Goal: Task Accomplishment & Management: Manage account settings

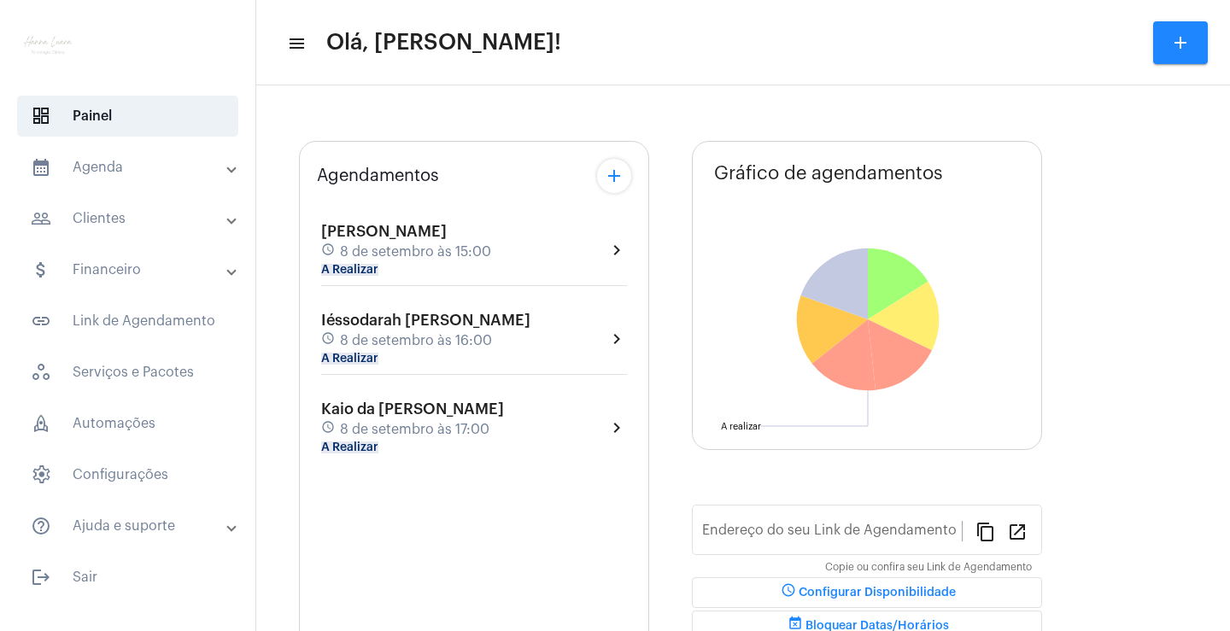
type input "[URL][DOMAIN_NAME]"
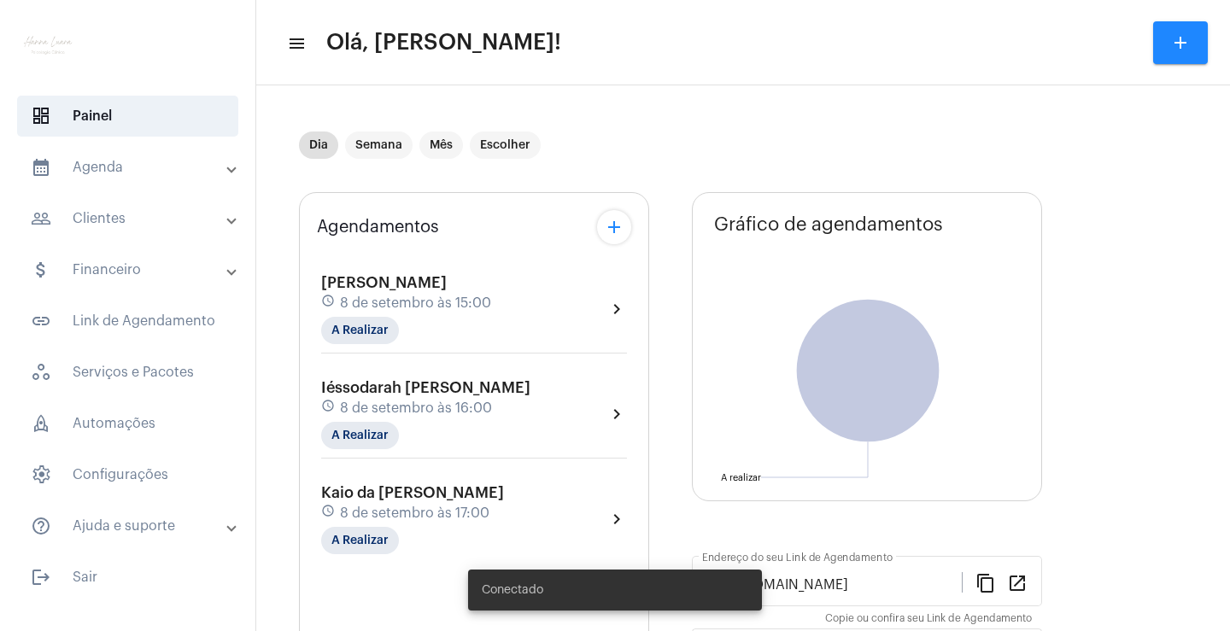
click at [196, 262] on mat-panel-title "attach_money Financeiro" at bounding box center [129, 270] width 197 height 20
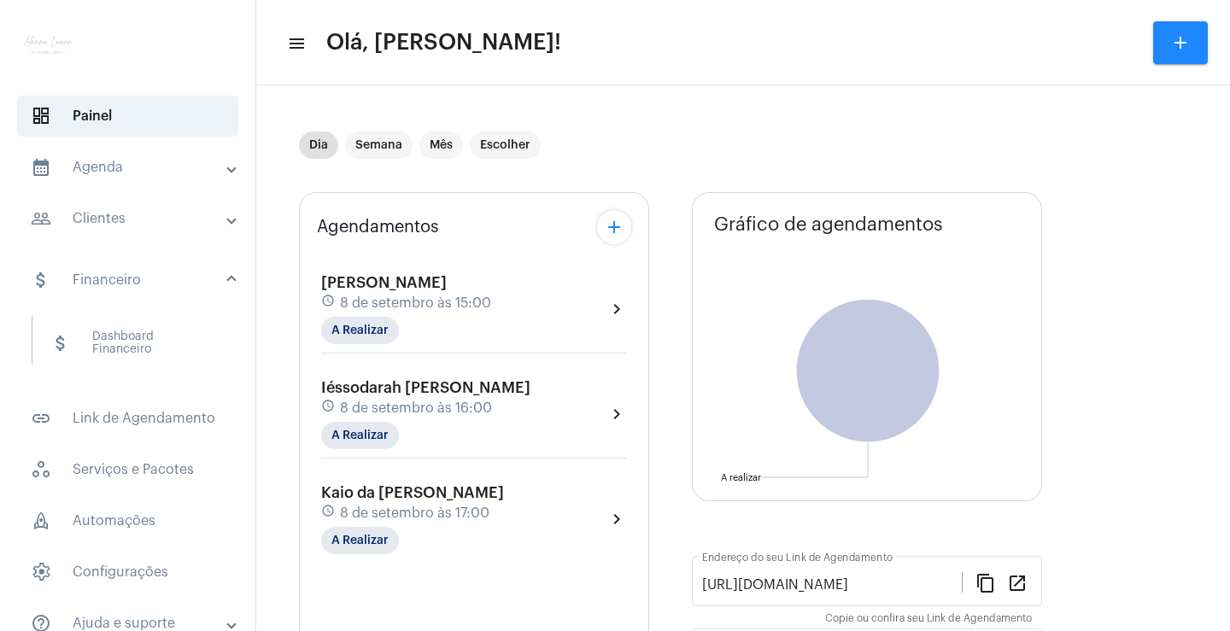
click at [146, 219] on mat-panel-title "people_outline Clientes" at bounding box center [129, 218] width 197 height 20
click at [156, 279] on span "people_outline Meus Clientes" at bounding box center [127, 292] width 180 height 41
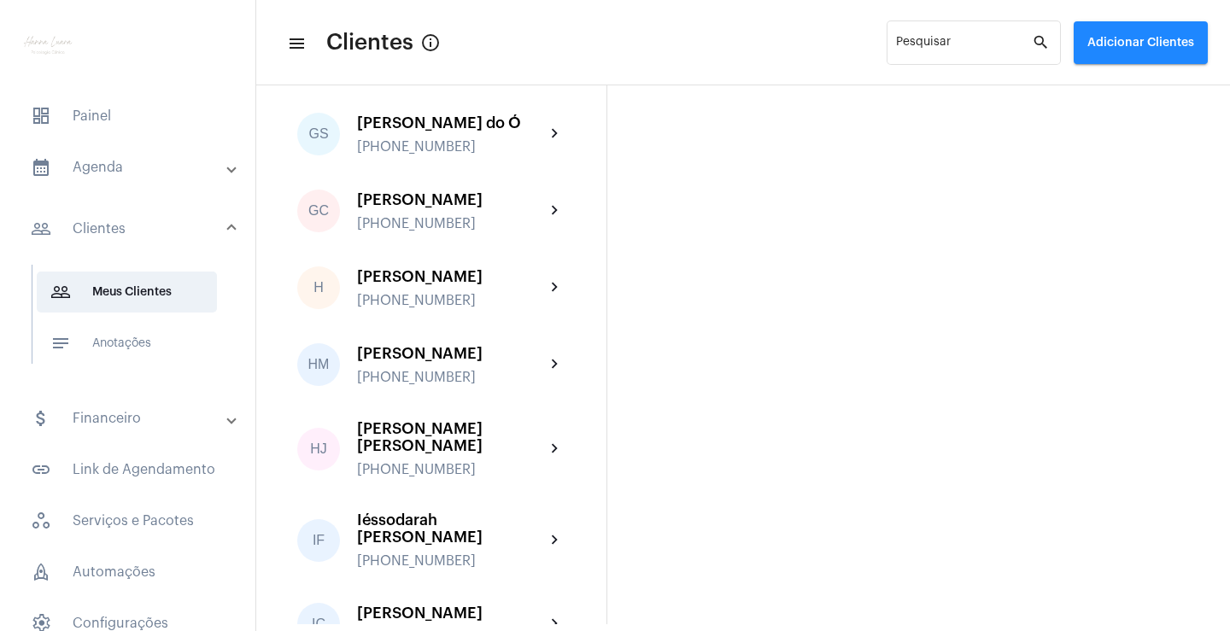
scroll to position [1110, 0]
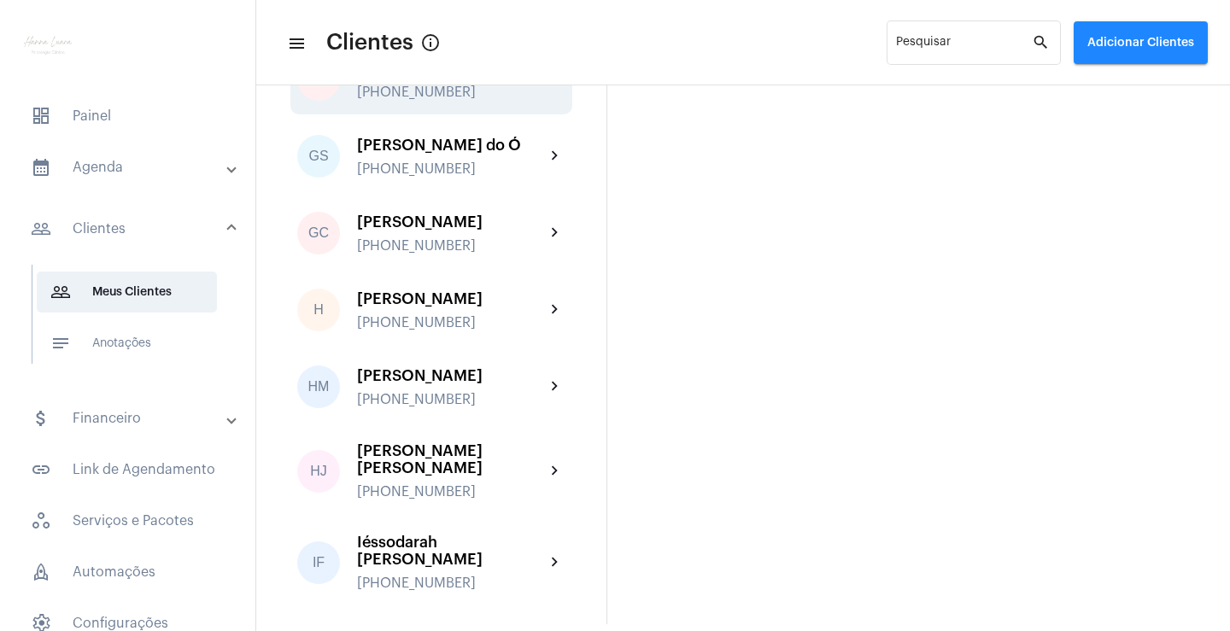
click at [491, 77] on div "[PERSON_NAME]" at bounding box center [451, 68] width 188 height 17
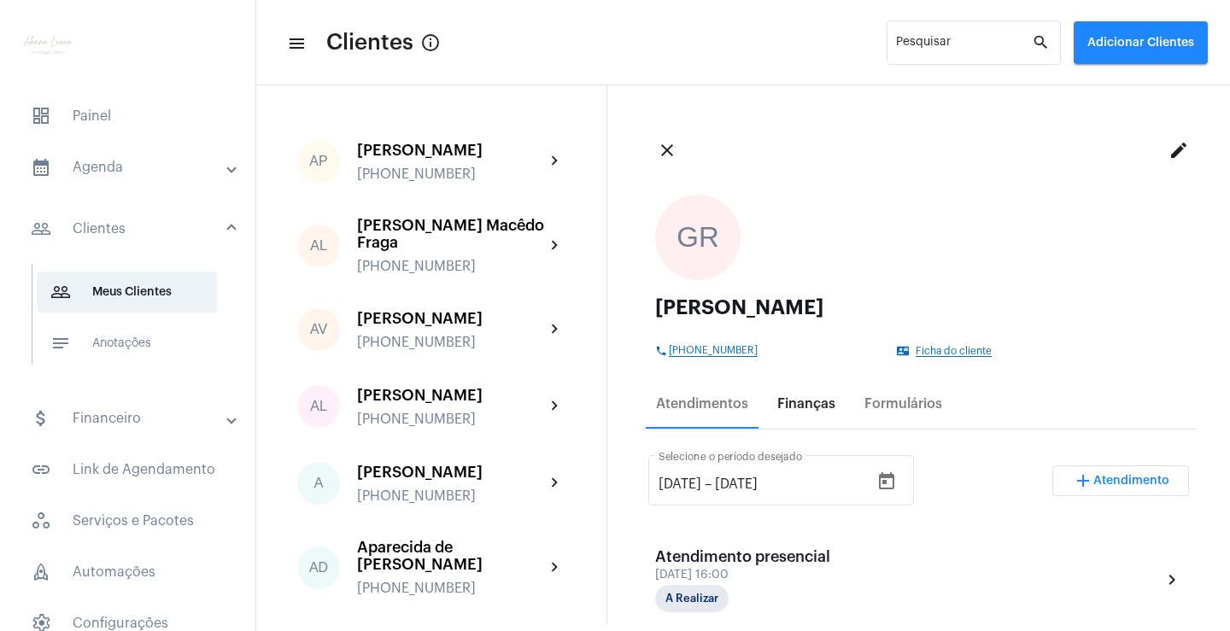
click at [794, 407] on div "Finanças" at bounding box center [806, 403] width 58 height 15
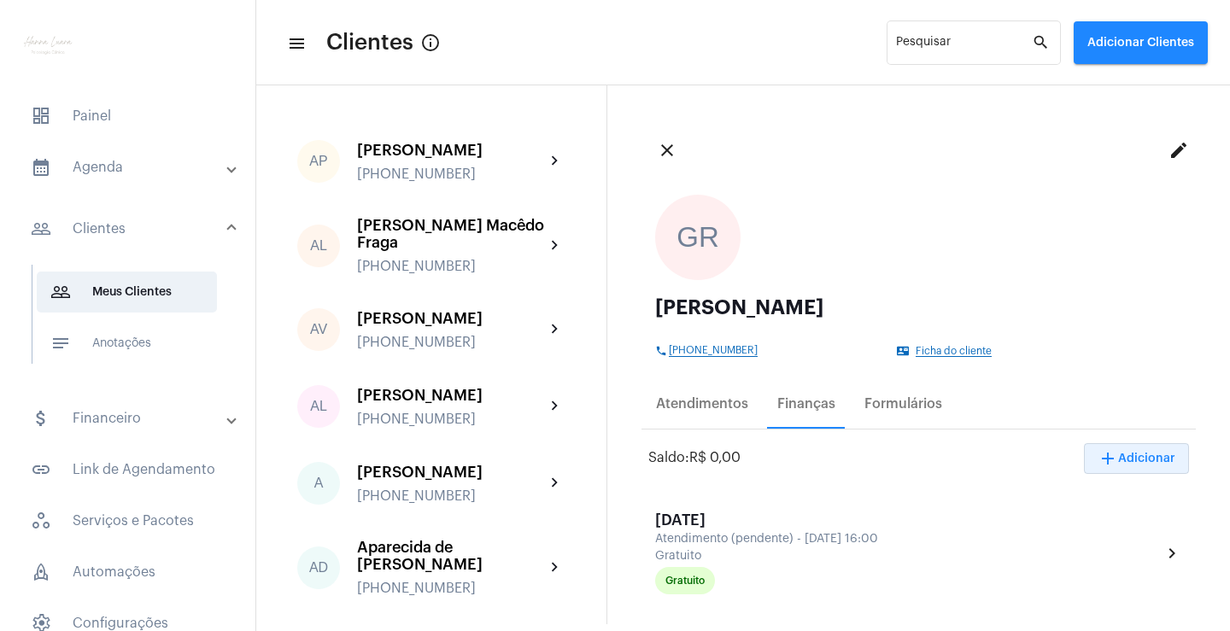
click at [1116, 461] on span "add Adicionar" at bounding box center [1136, 459] width 78 height 12
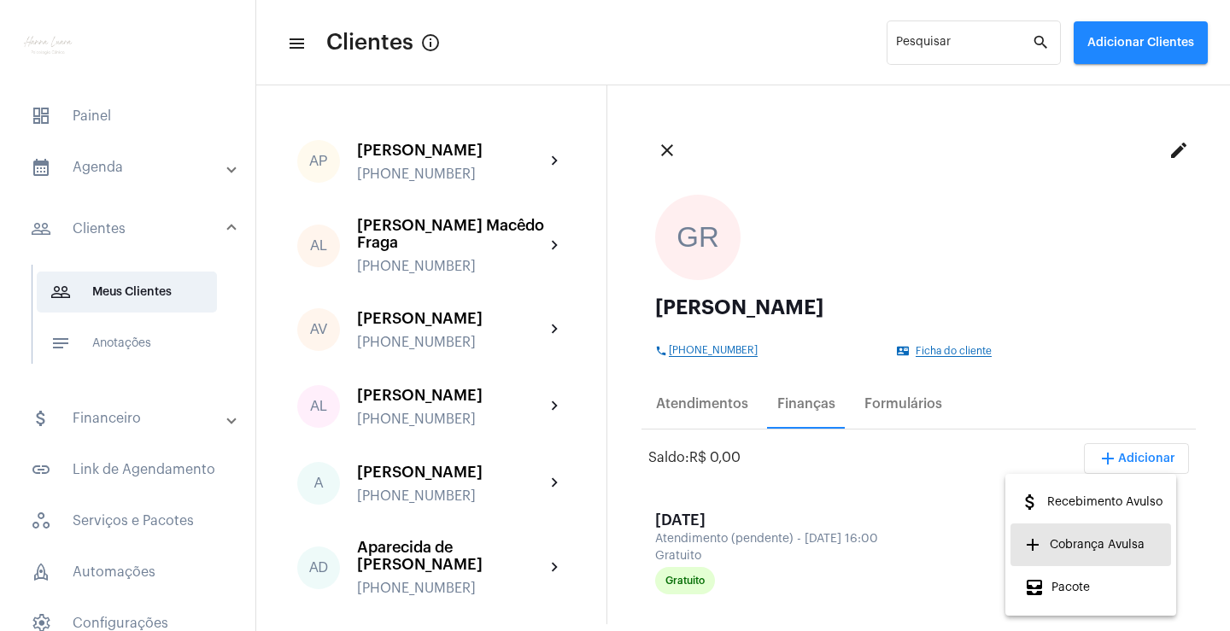
click at [1089, 541] on span "add Cobrança Avulsa" at bounding box center [1084, 544] width 120 height 31
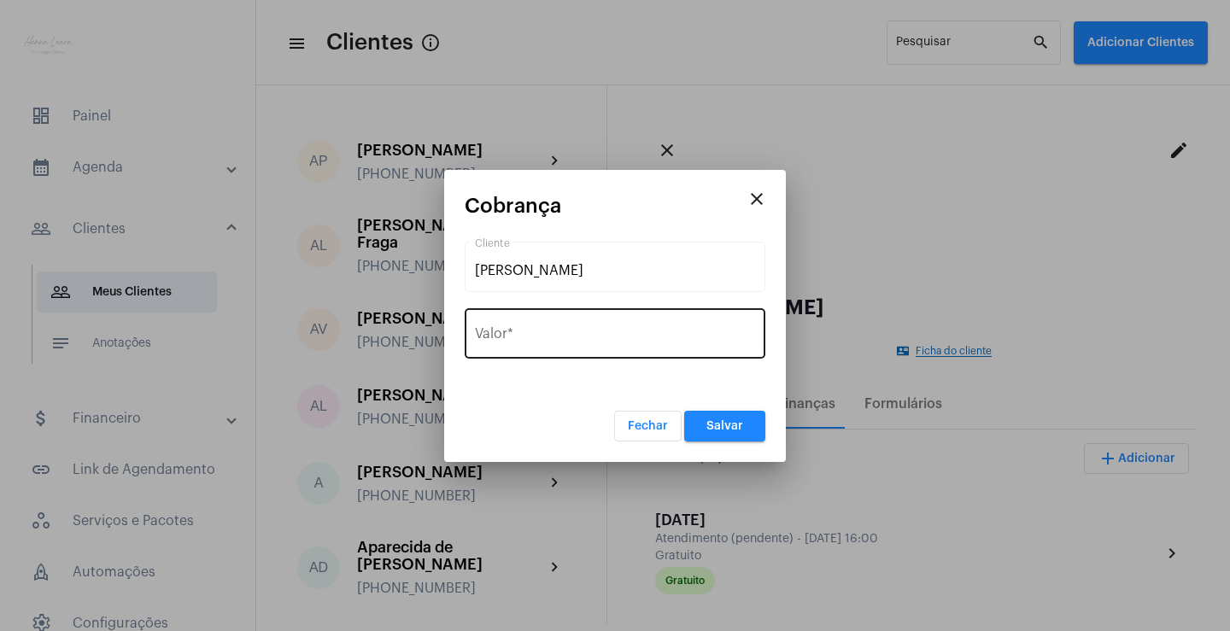
click at [636, 338] on input "Valor *" at bounding box center [615, 337] width 280 height 15
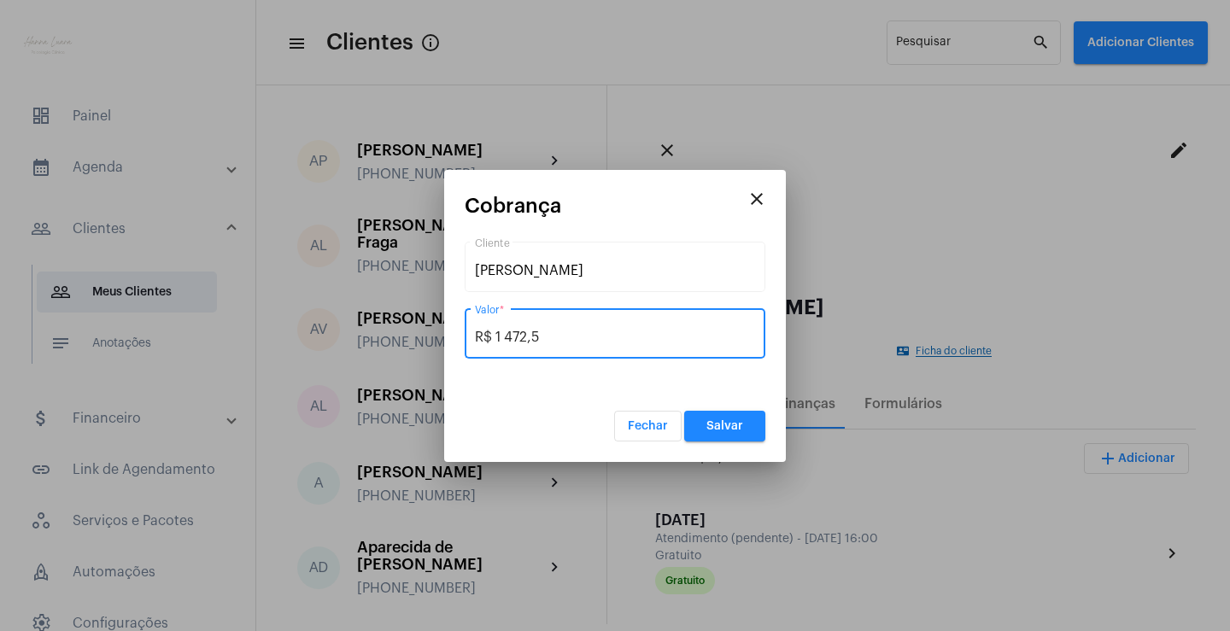
type input "R$ 1 472,50"
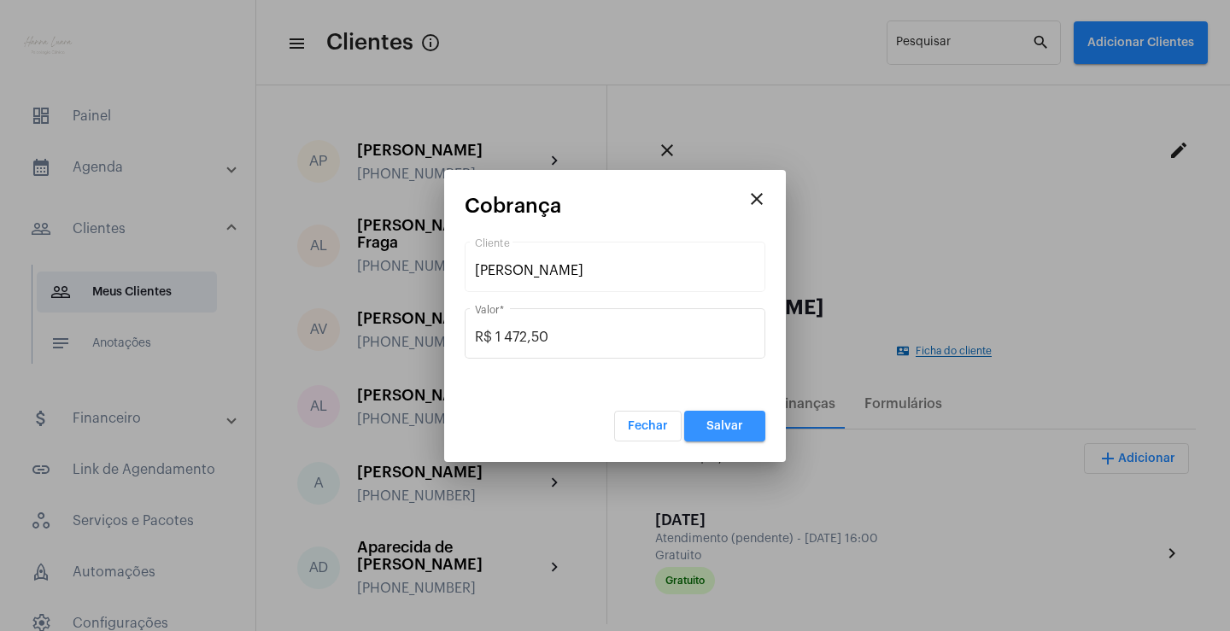
click at [740, 430] on span "Salvar" at bounding box center [724, 426] width 37 height 12
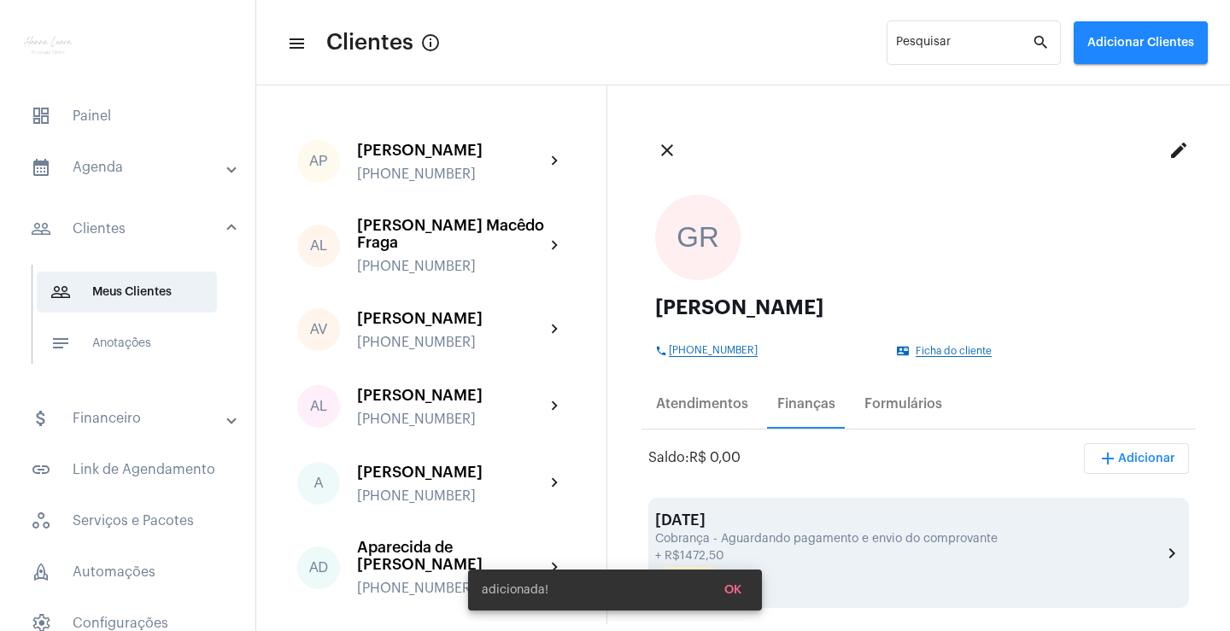
click at [793, 526] on div "[DATE]" at bounding box center [908, 520] width 506 height 17
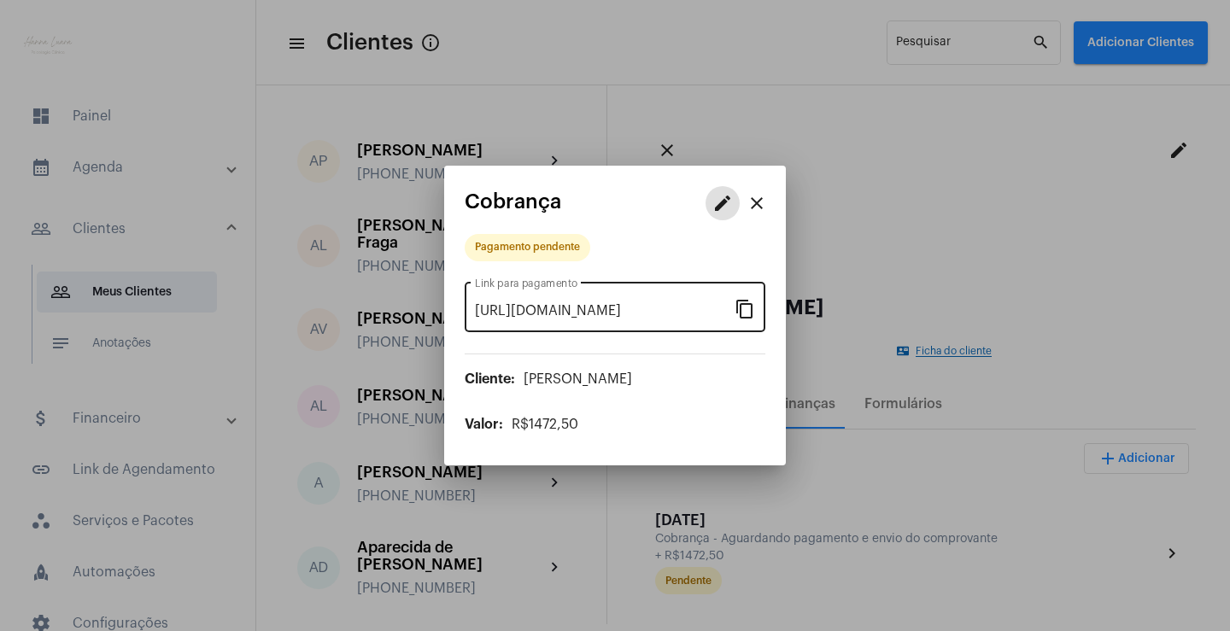
click at [747, 313] on mat-icon "content_copy" at bounding box center [744, 308] width 20 height 20
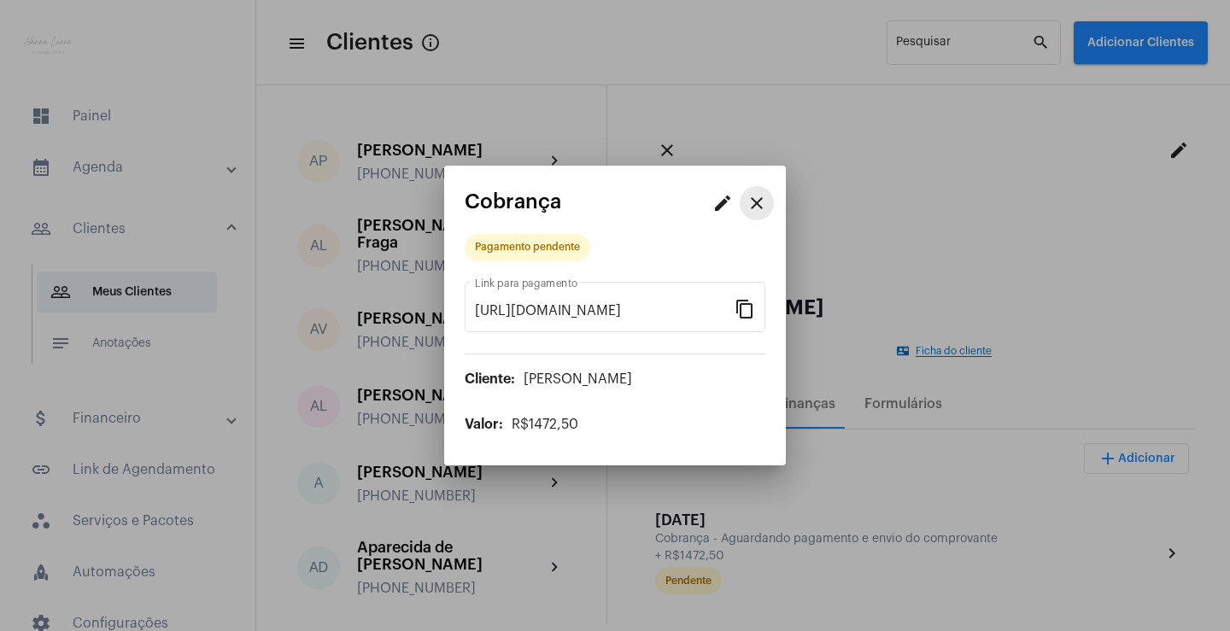
click at [755, 203] on mat-icon "close" at bounding box center [756, 203] width 20 height 20
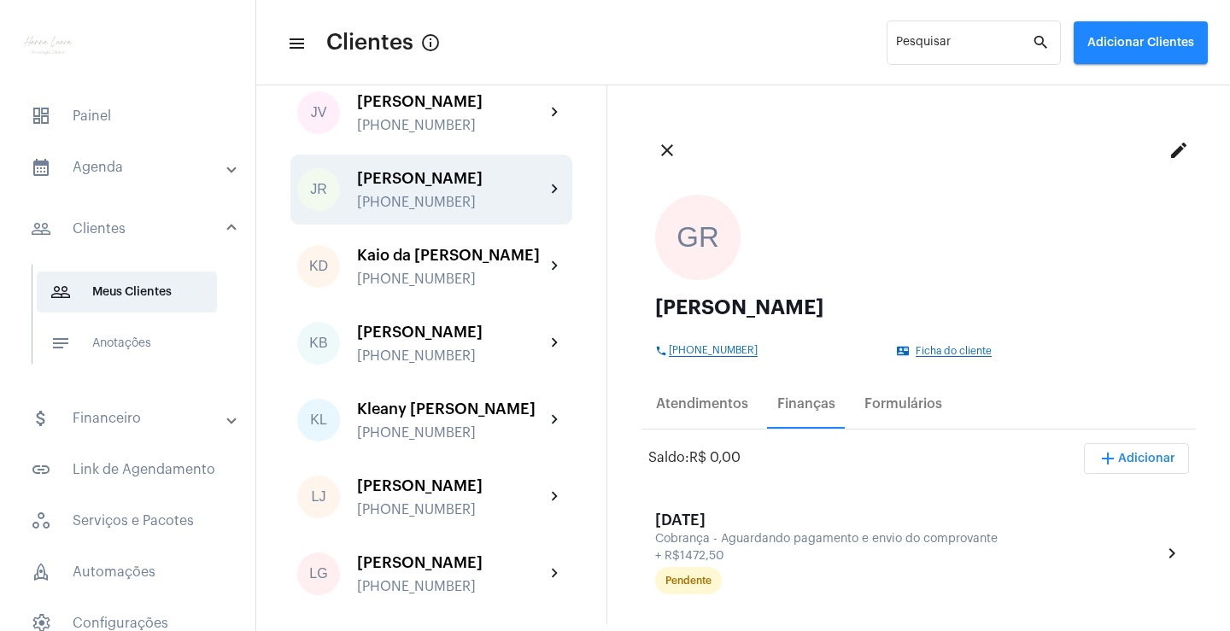
scroll to position [2135, 0]
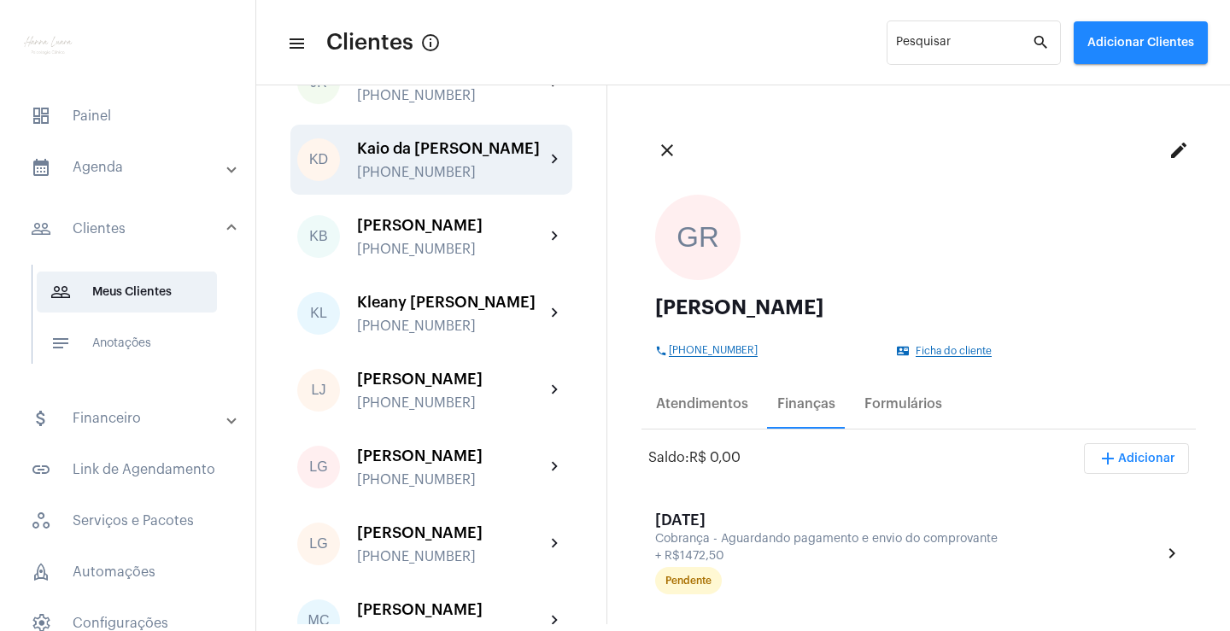
click at [459, 180] on div "Kaio da [PERSON_NAME] [PHONE_NUMBER]" at bounding box center [451, 160] width 188 height 40
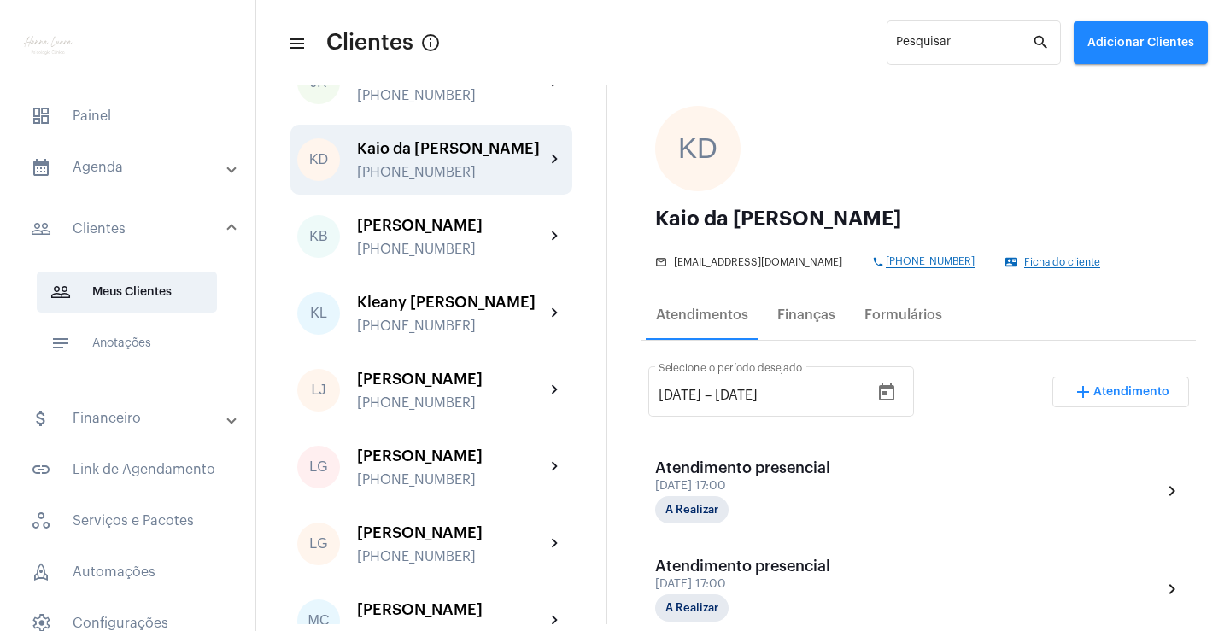
scroll to position [85, 0]
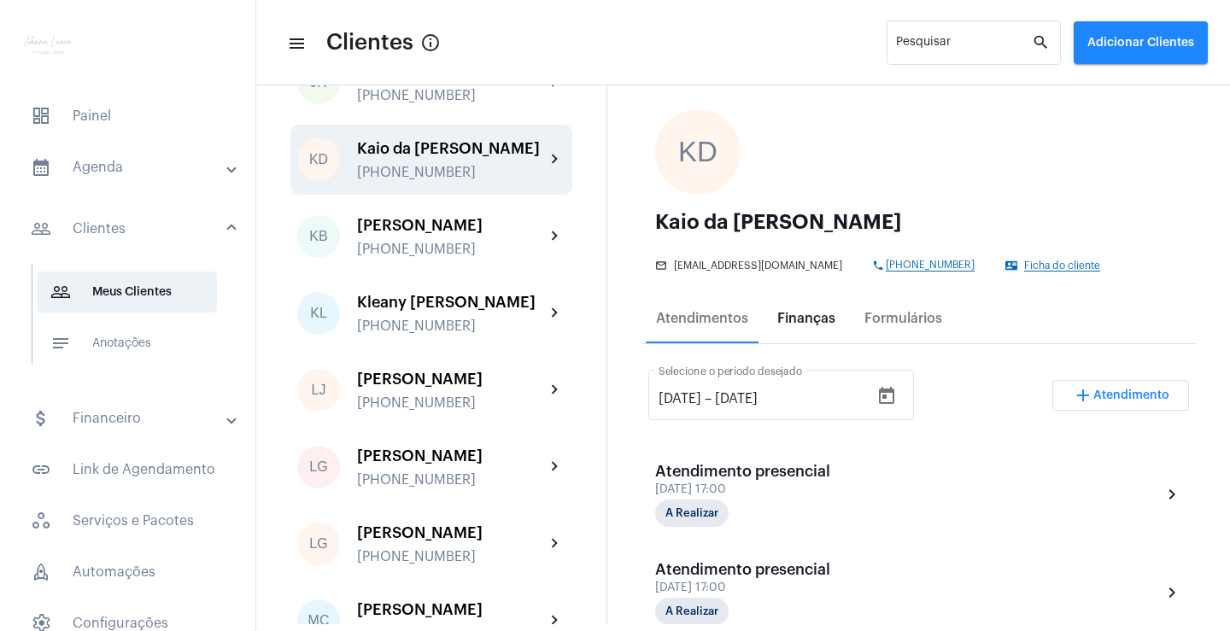
click at [820, 322] on div "Finanças" at bounding box center [806, 318] width 58 height 15
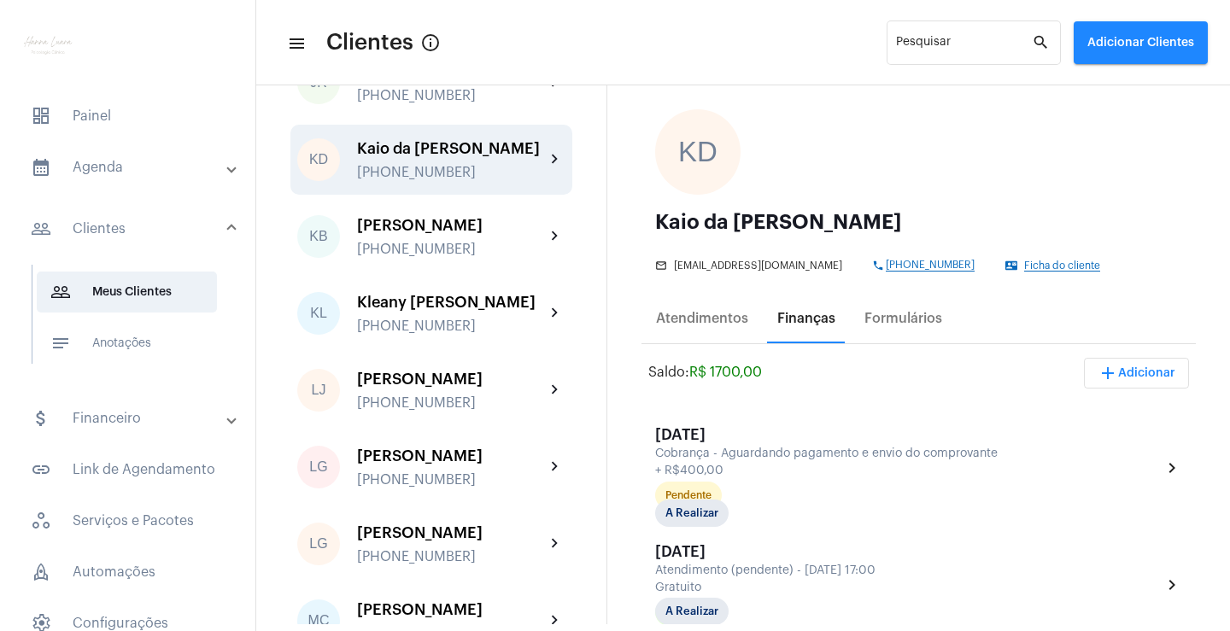
scroll to position [0, 0]
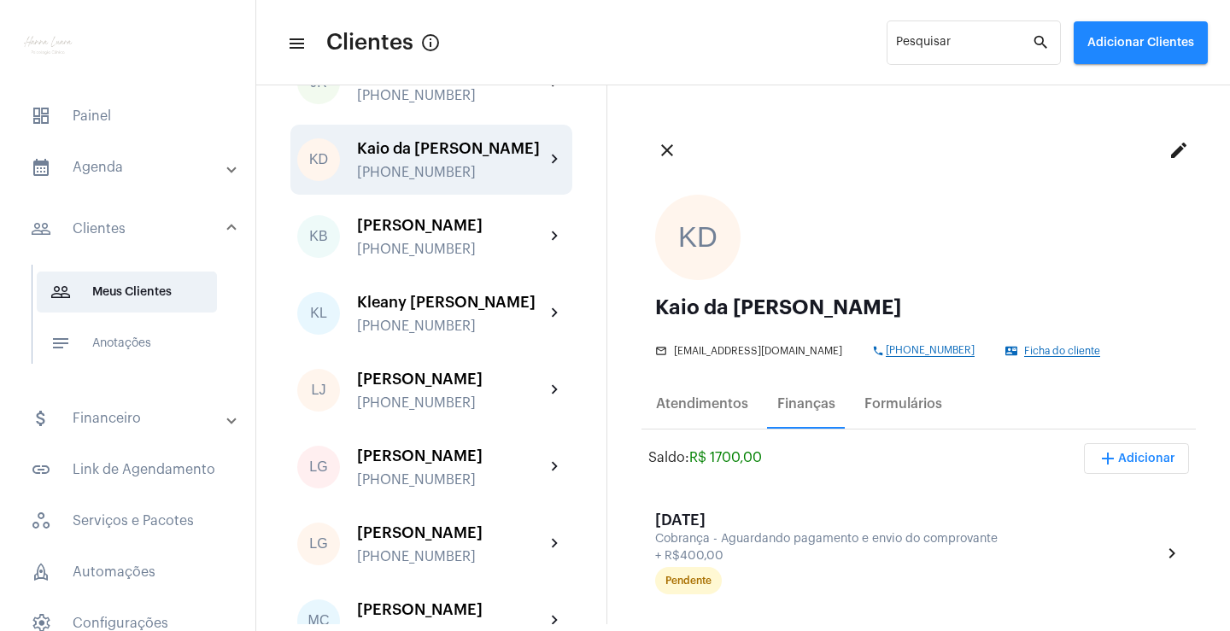
click at [1104, 458] on span "add Adicionar" at bounding box center [1136, 459] width 78 height 12
click at [1073, 540] on span "add Cobrança Avulsa" at bounding box center [1084, 544] width 120 height 31
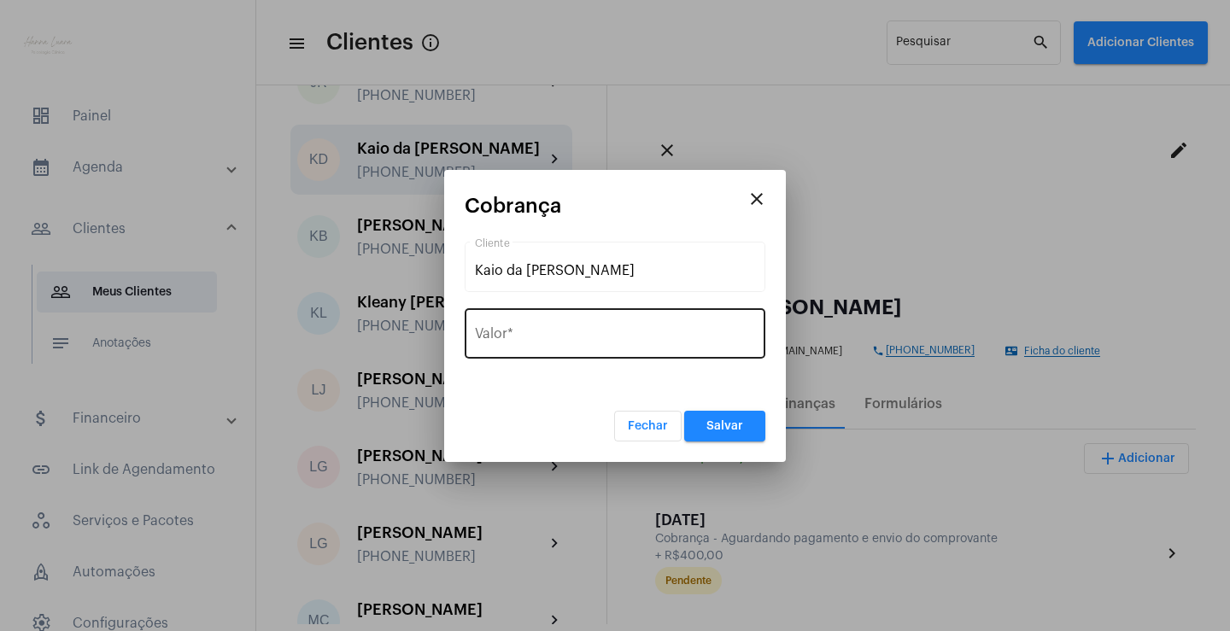
click at [583, 327] on div "Valor *" at bounding box center [615, 332] width 280 height 54
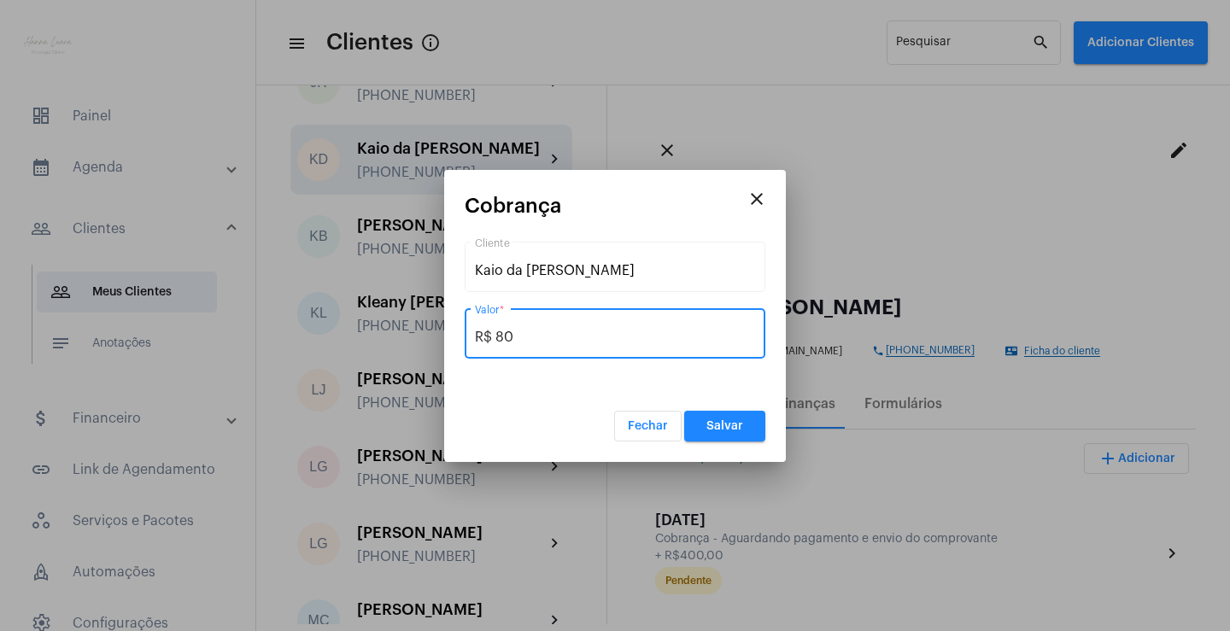
type input "R$ 800"
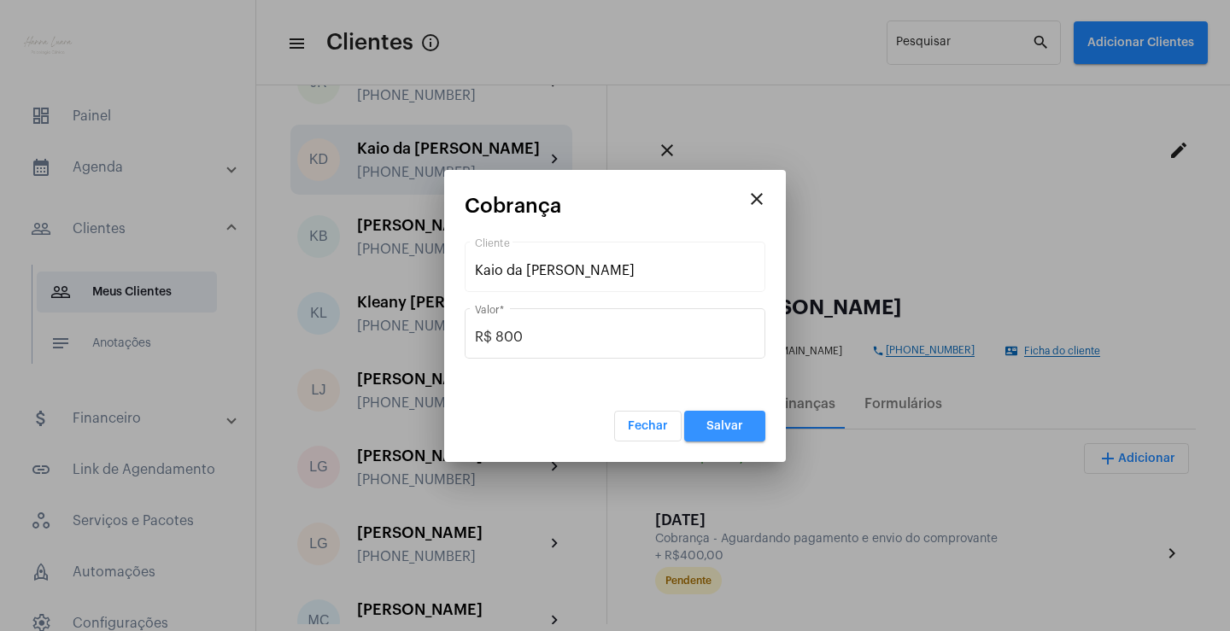
click at [735, 415] on button "Salvar" at bounding box center [724, 426] width 81 height 31
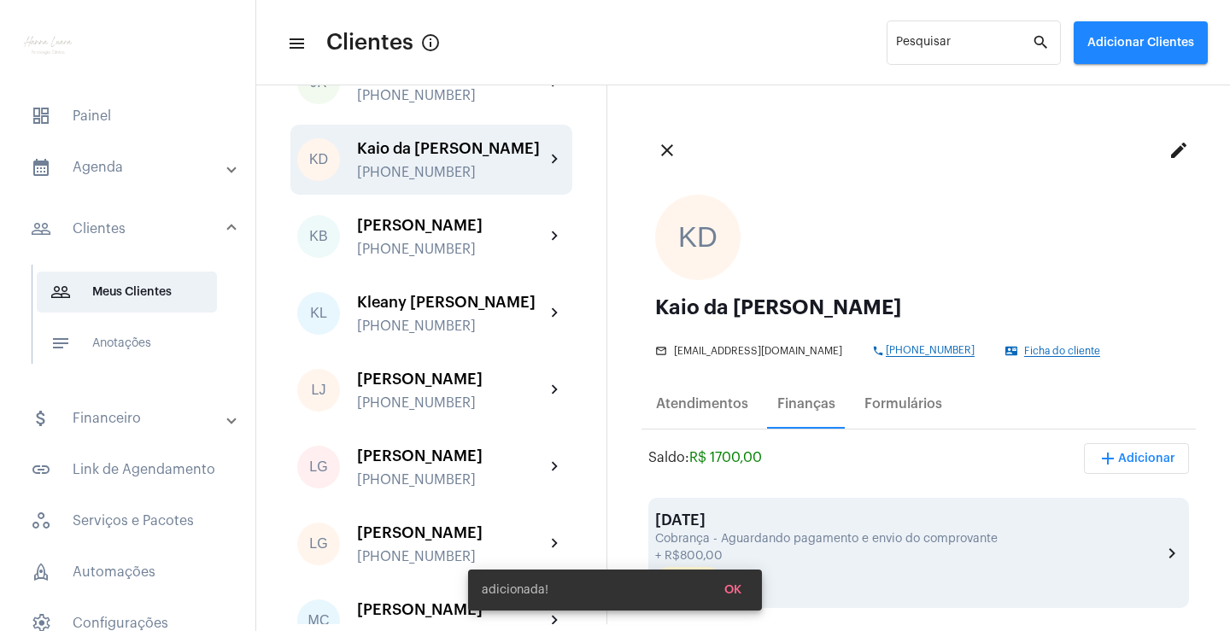
click at [816, 535] on div "Cobrança - Aguardando pagamento e envio do comprovante" at bounding box center [906, 539] width 502 height 13
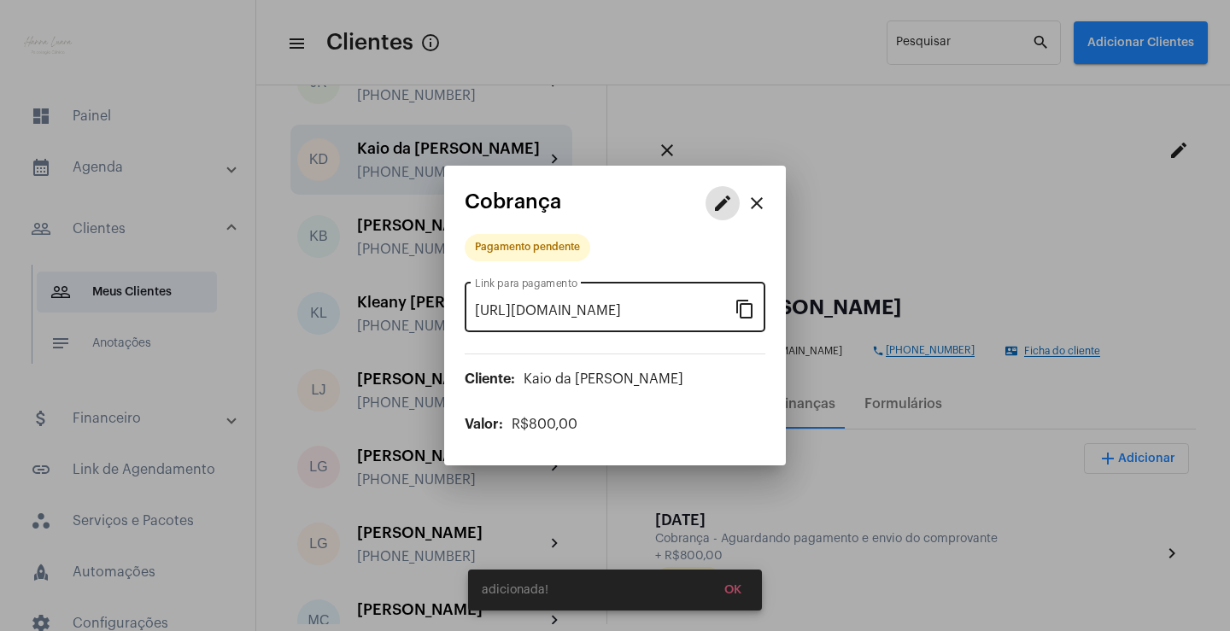
click at [748, 309] on mat-icon "content_copy" at bounding box center [744, 308] width 20 height 20
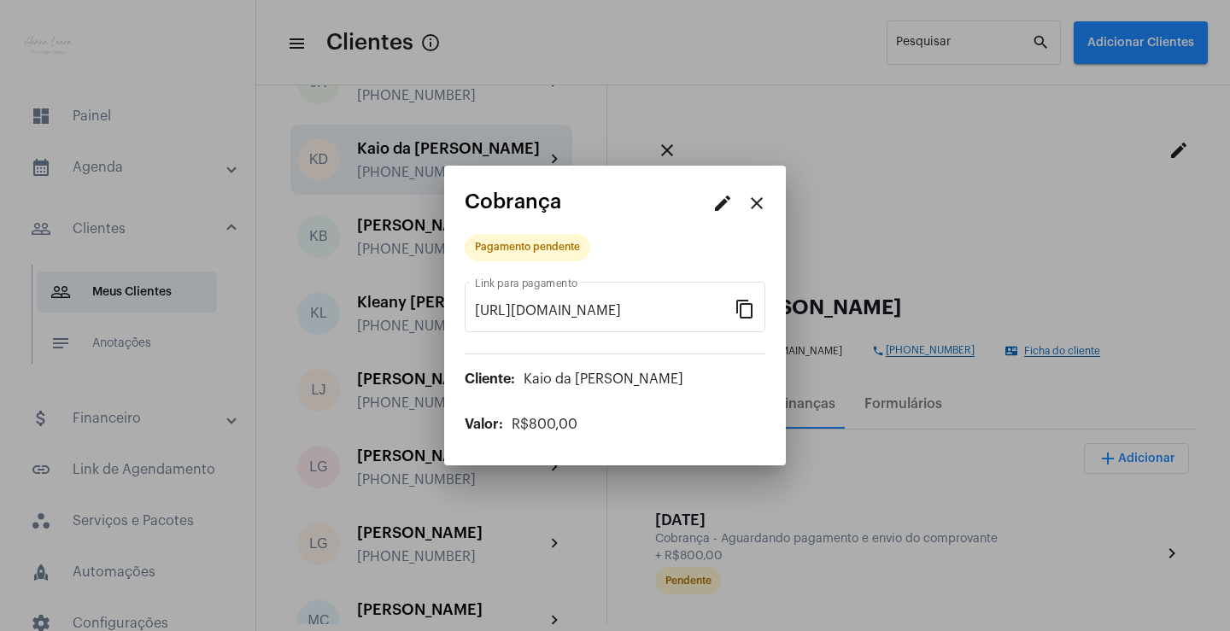
drag, startPoint x: 757, startPoint y: 203, endPoint x: 679, endPoint y: 397, distance: 208.9
click at [757, 203] on mat-icon "close" at bounding box center [756, 203] width 20 height 20
